Goal: Task Accomplishment & Management: Use online tool/utility

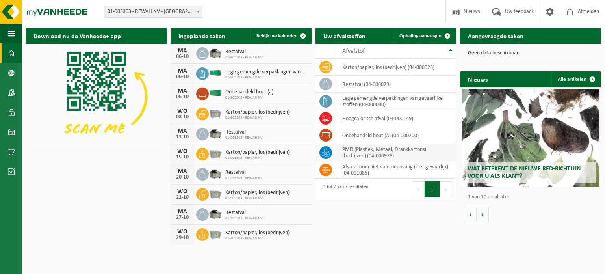
click at [379, 149] on td "PMD (Plastiek, Metaal, Drankkartons) (bedrijven) (04-000978)" at bounding box center [396, 152] width 120 height 17
click at [322, 153] on icon at bounding box center [326, 152] width 8 height 8
click at [377, 152] on td "PMD (Plastiek, Metaal, Drankkartons) (bedrijven) (04-000978)" at bounding box center [396, 152] width 120 height 17
click at [432, 35] on span "Ophaling aanvragen" at bounding box center [420, 35] width 42 height 5
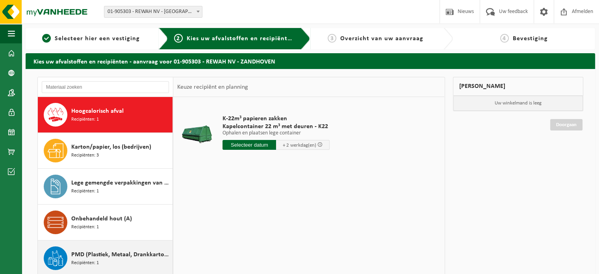
click at [103, 261] on div "PMD (Plastiek, Metaal, Drankkartons) (bedrijven) Recipiënten: 1" at bounding box center [120, 258] width 99 height 24
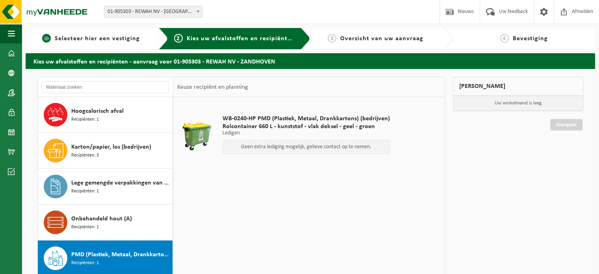
click at [118, 40] on span "Selecteer hier een vestiging" at bounding box center [97, 38] width 85 height 6
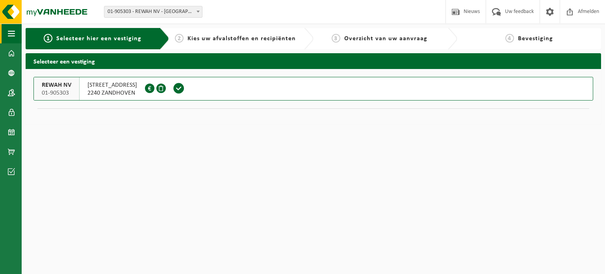
click at [12, 33] on span "button" at bounding box center [11, 34] width 7 height 20
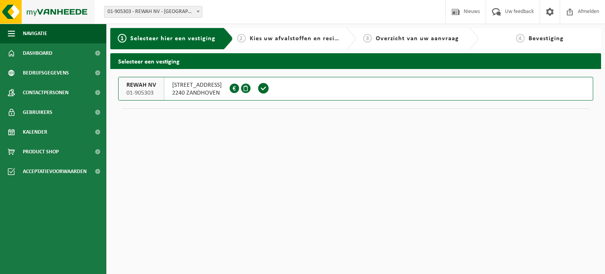
click at [9, 11] on img at bounding box center [47, 12] width 94 height 24
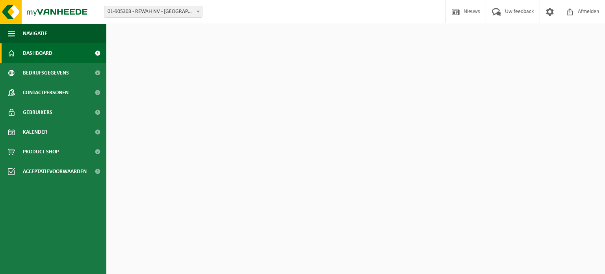
click at [33, 57] on span "Dashboard" at bounding box center [38, 53] width 30 height 20
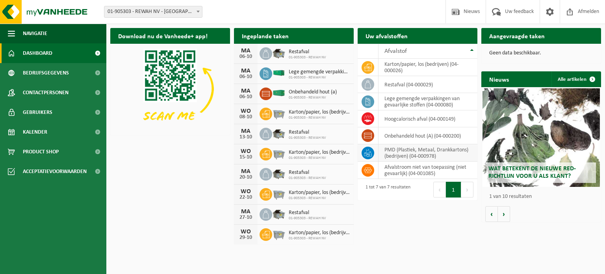
click at [420, 152] on td "PMD (Plastiek, Metaal, Drankkartons) (bedrijven) (04-000978)" at bounding box center [427, 152] width 99 height 17
click at [368, 153] on icon at bounding box center [368, 153] width 8 height 8
click at [409, 155] on td "PMD (Plastiek, Metaal, Drankkartons) (bedrijven) (04-000978)" at bounding box center [427, 152] width 99 height 17
click at [427, 155] on td "PMD (Plastiek, Metaal, Drankkartons) (bedrijven) (04-000978)" at bounding box center [427, 152] width 99 height 17
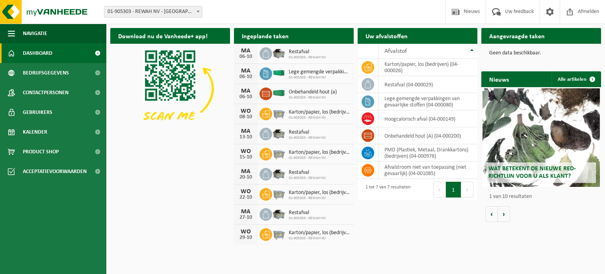
click at [456, 40] on div "Uw afvalstoffen Ophaling aanvragen" at bounding box center [417, 36] width 120 height 16
